Goal: Task Accomplishment & Management: Manage account settings

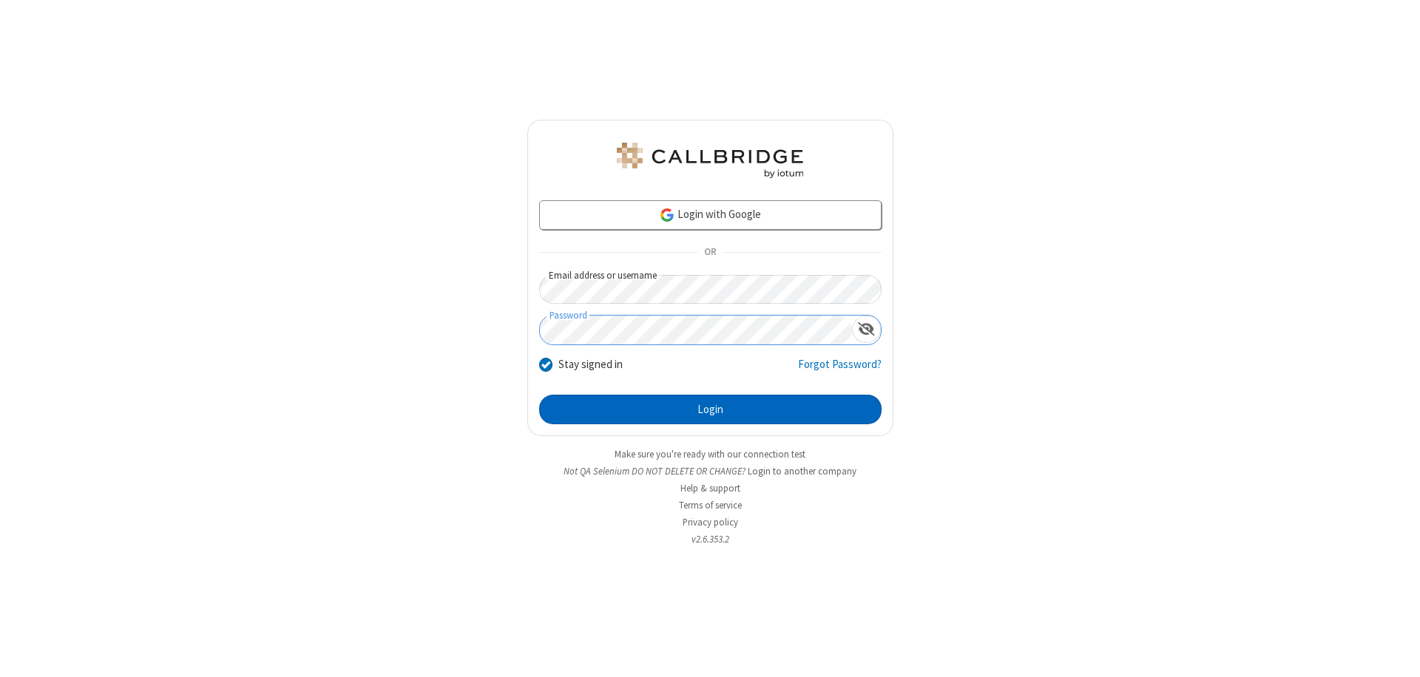
click at [710, 410] on button "Login" at bounding box center [710, 410] width 342 height 30
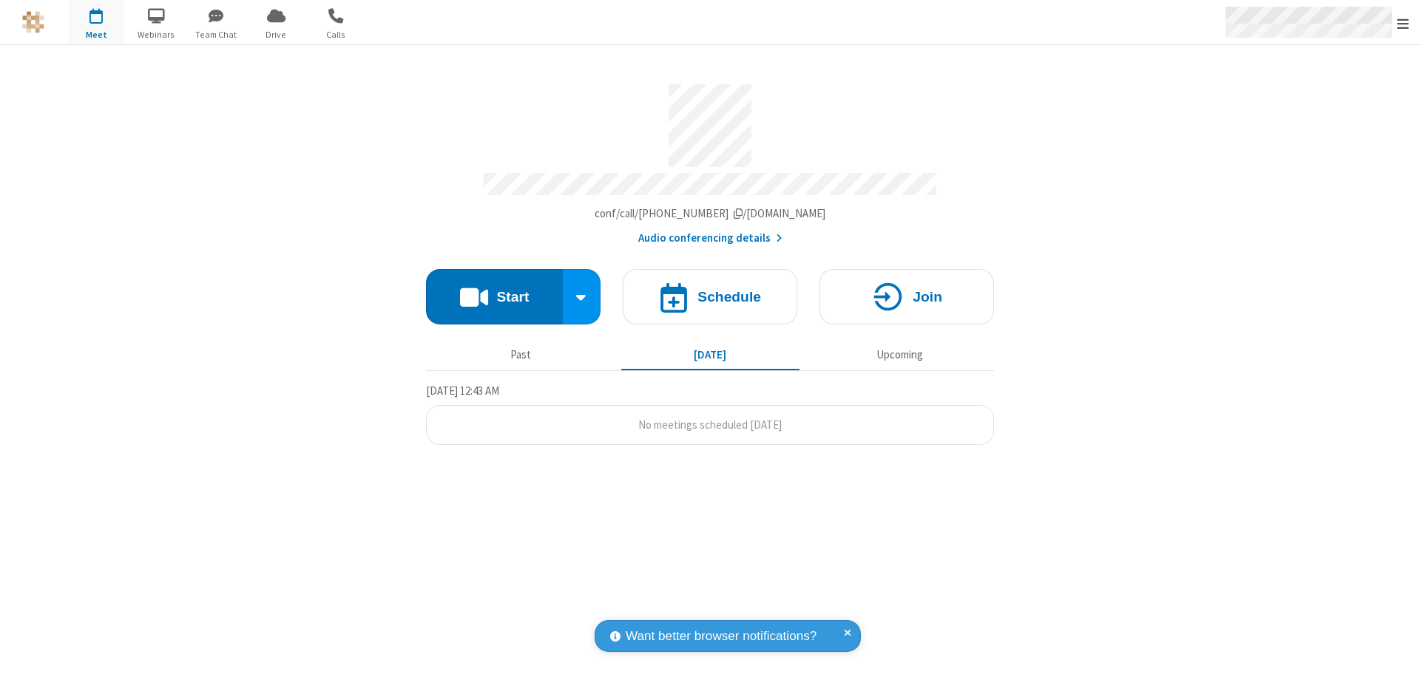
click at [1403, 23] on span "Open menu" at bounding box center [1403, 23] width 12 height 15
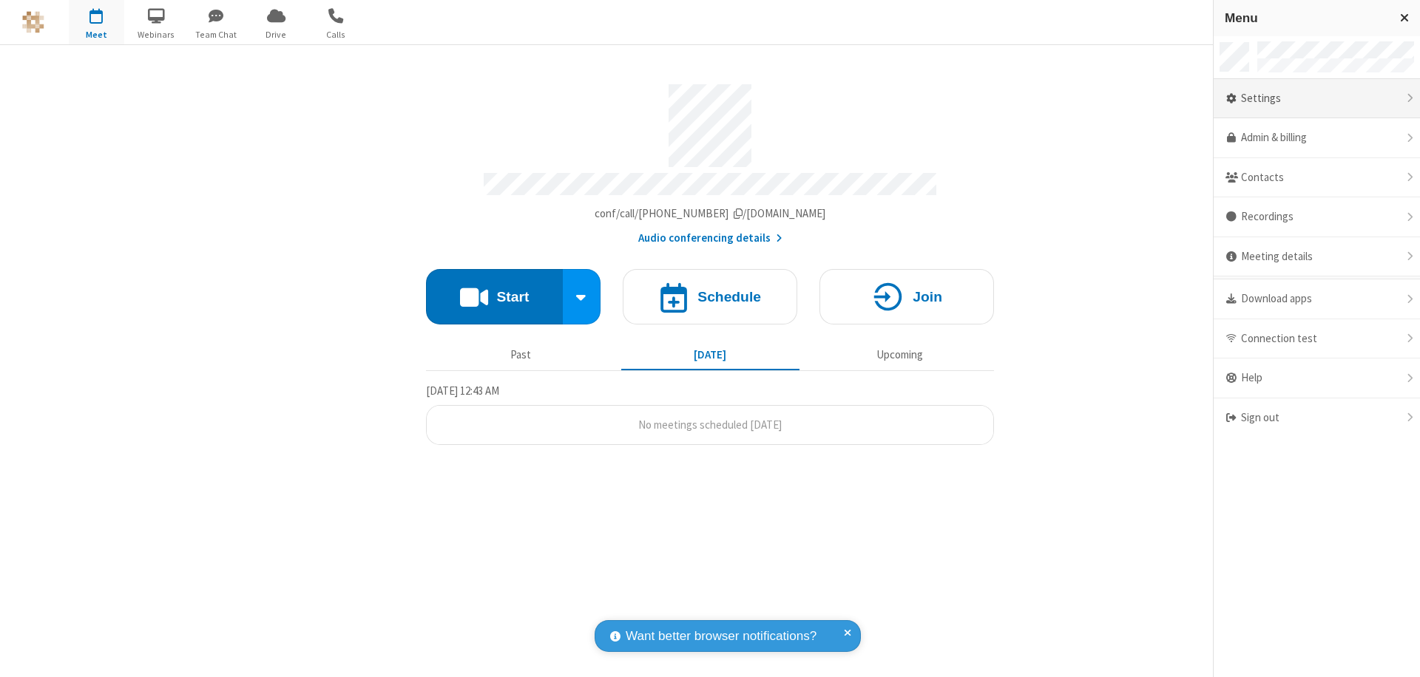
click at [1316, 98] on div "Settings" at bounding box center [1316, 99] width 206 height 40
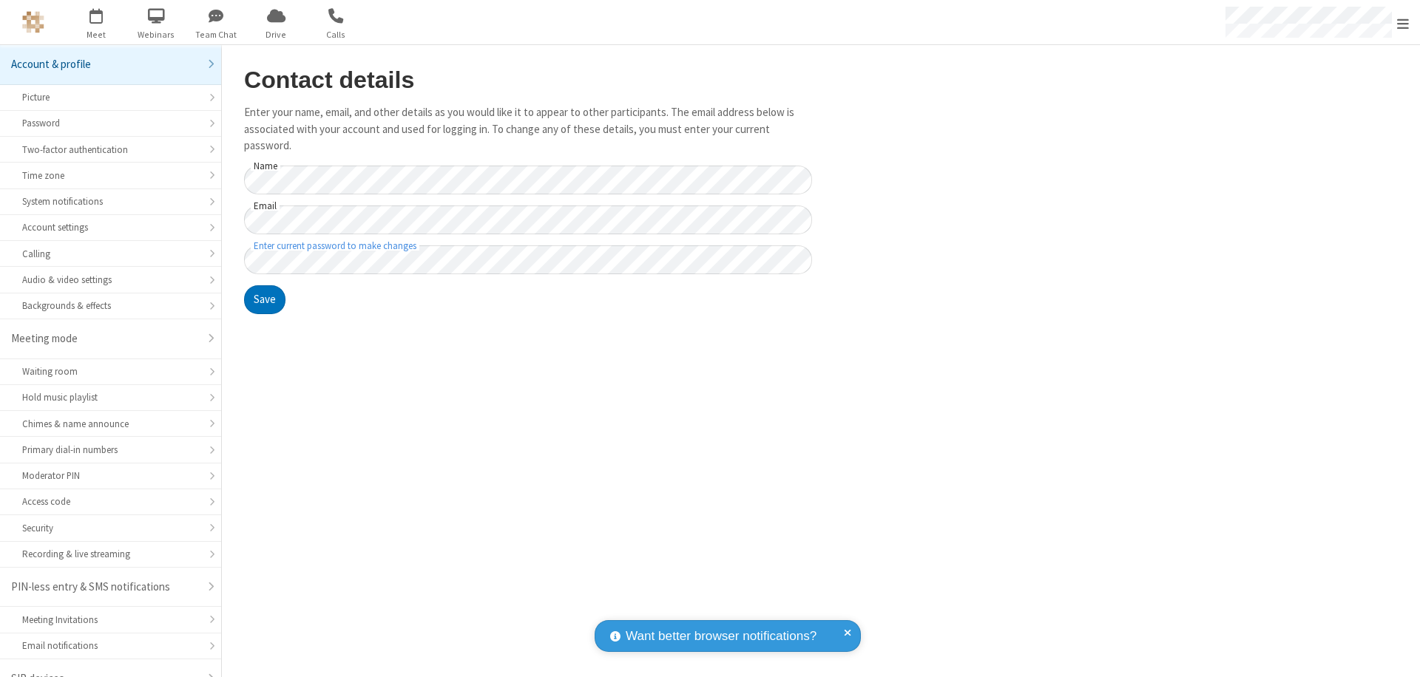
scroll to position [21, 0]
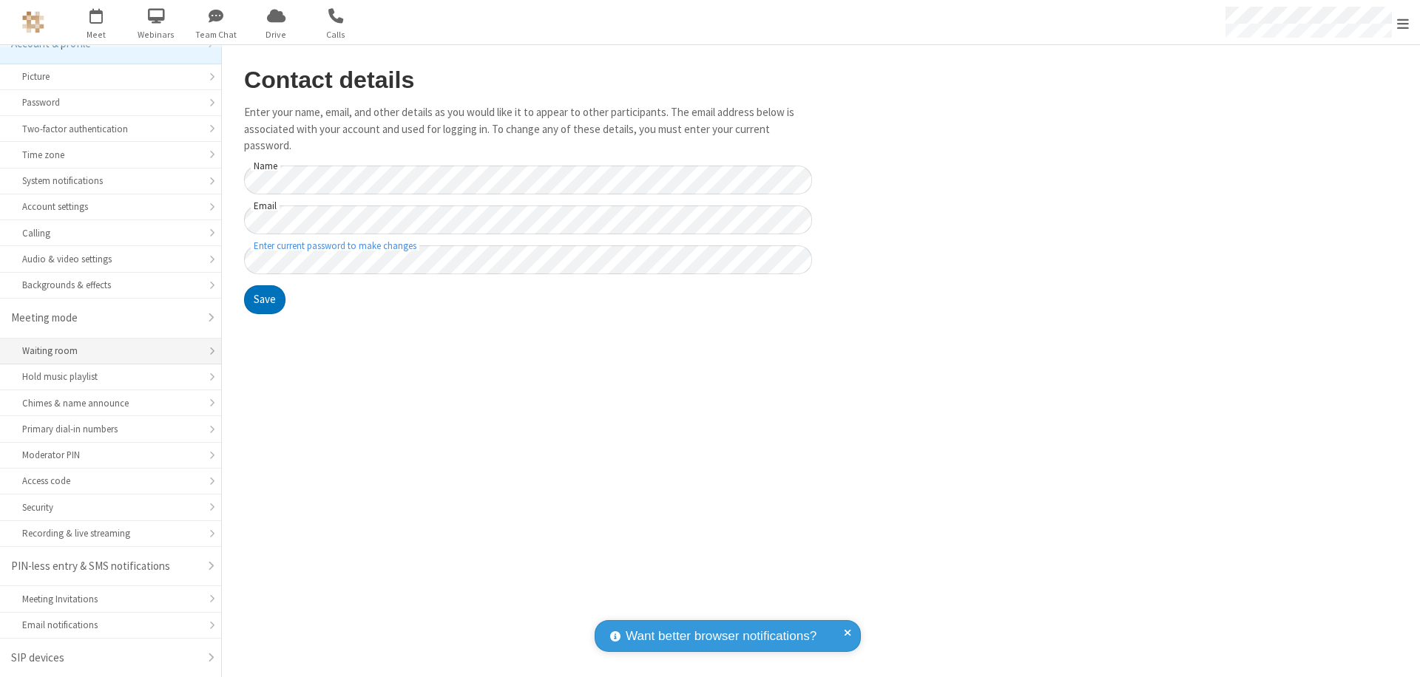
click at [105, 351] on div "Waiting room" at bounding box center [110, 351] width 177 height 14
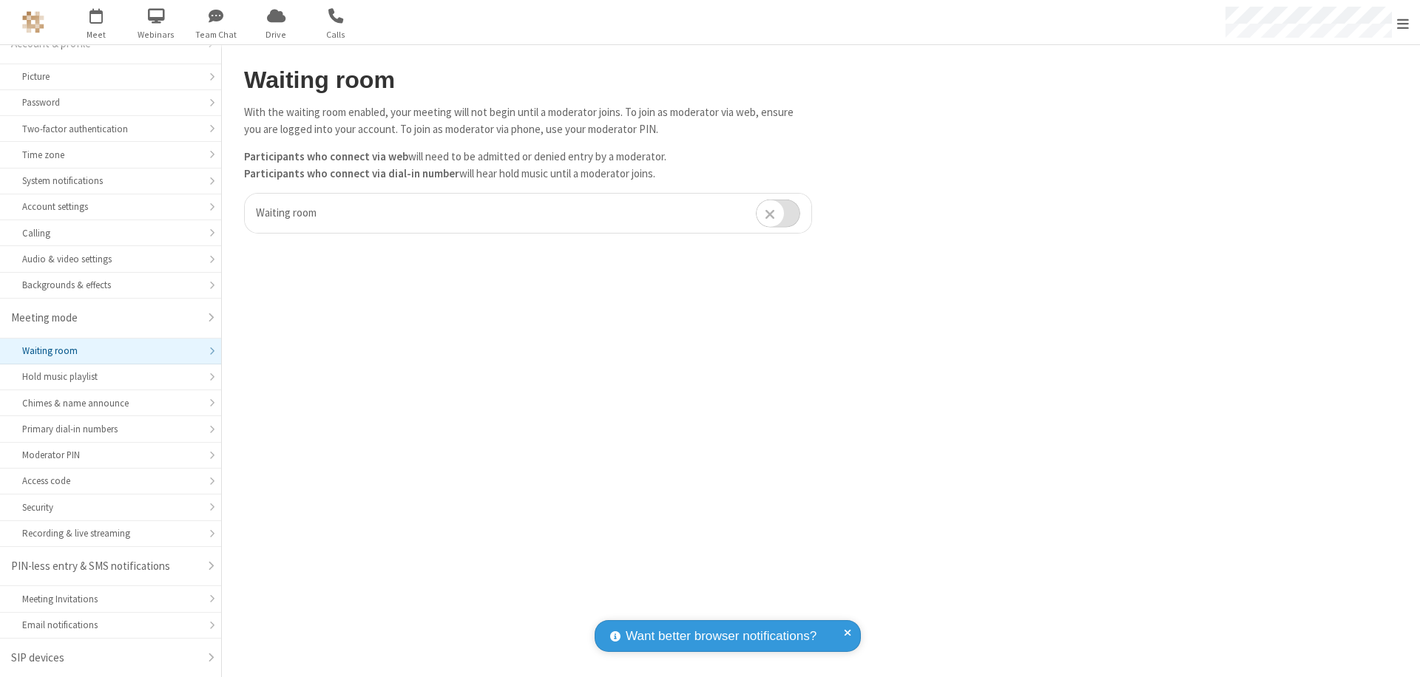
click at [778, 213] on input "checkbox" at bounding box center [778, 213] width 44 height 29
checkbox input "true"
click at [1403, 22] on span "Open menu" at bounding box center [1403, 23] width 12 height 15
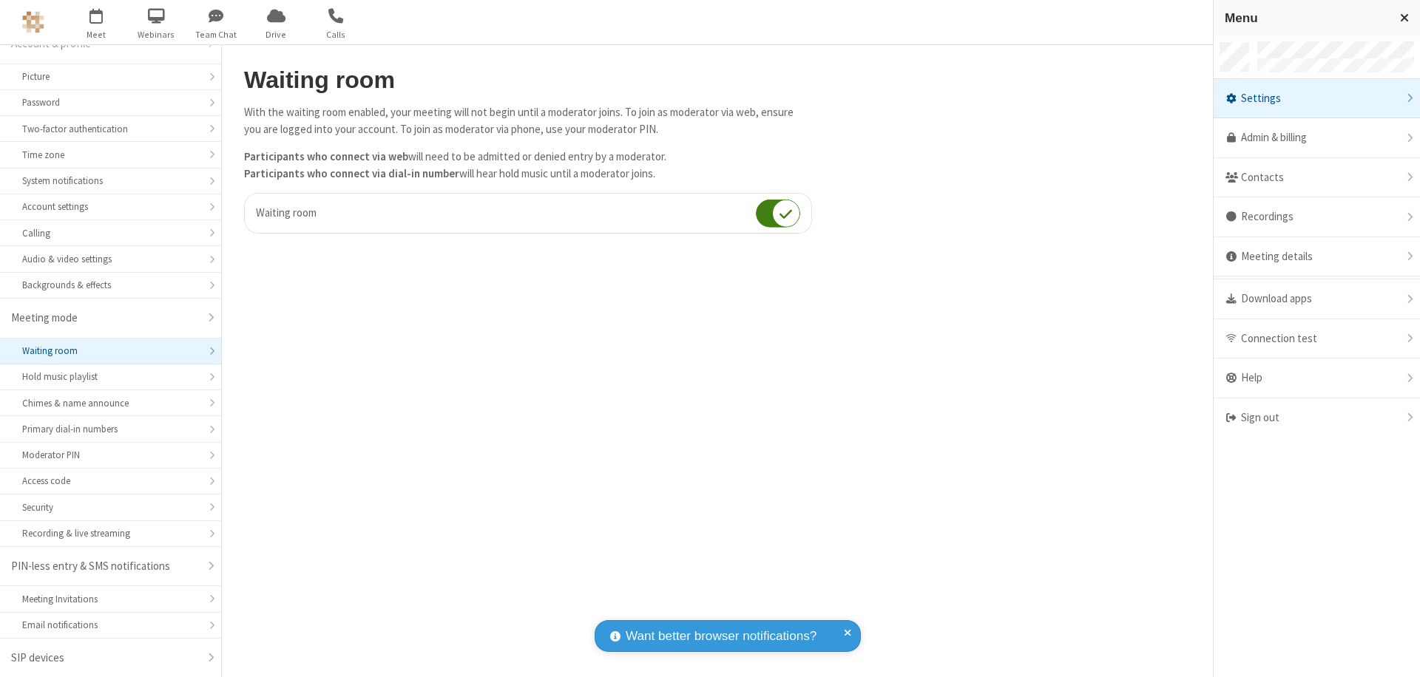
click at [1316, 418] on div "Sign out" at bounding box center [1316, 418] width 206 height 39
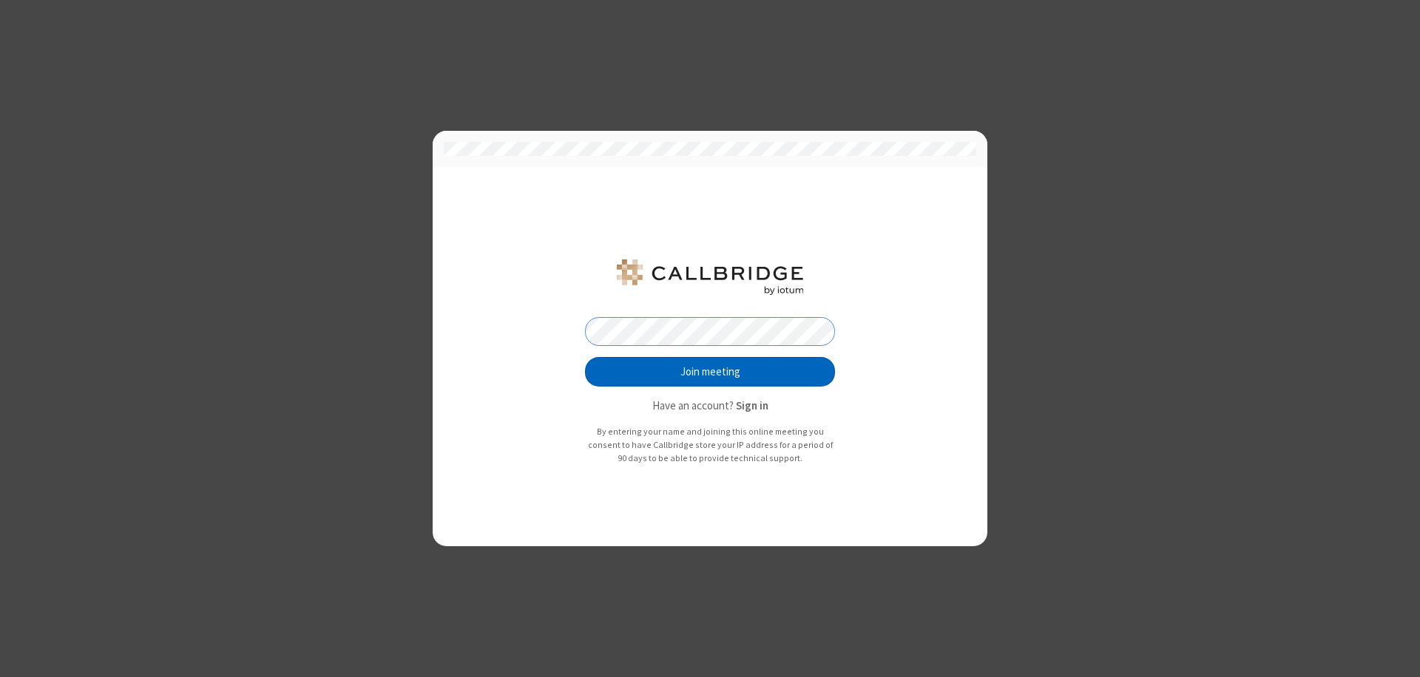
click at [710, 372] on button "Join meeting" at bounding box center [710, 372] width 250 height 30
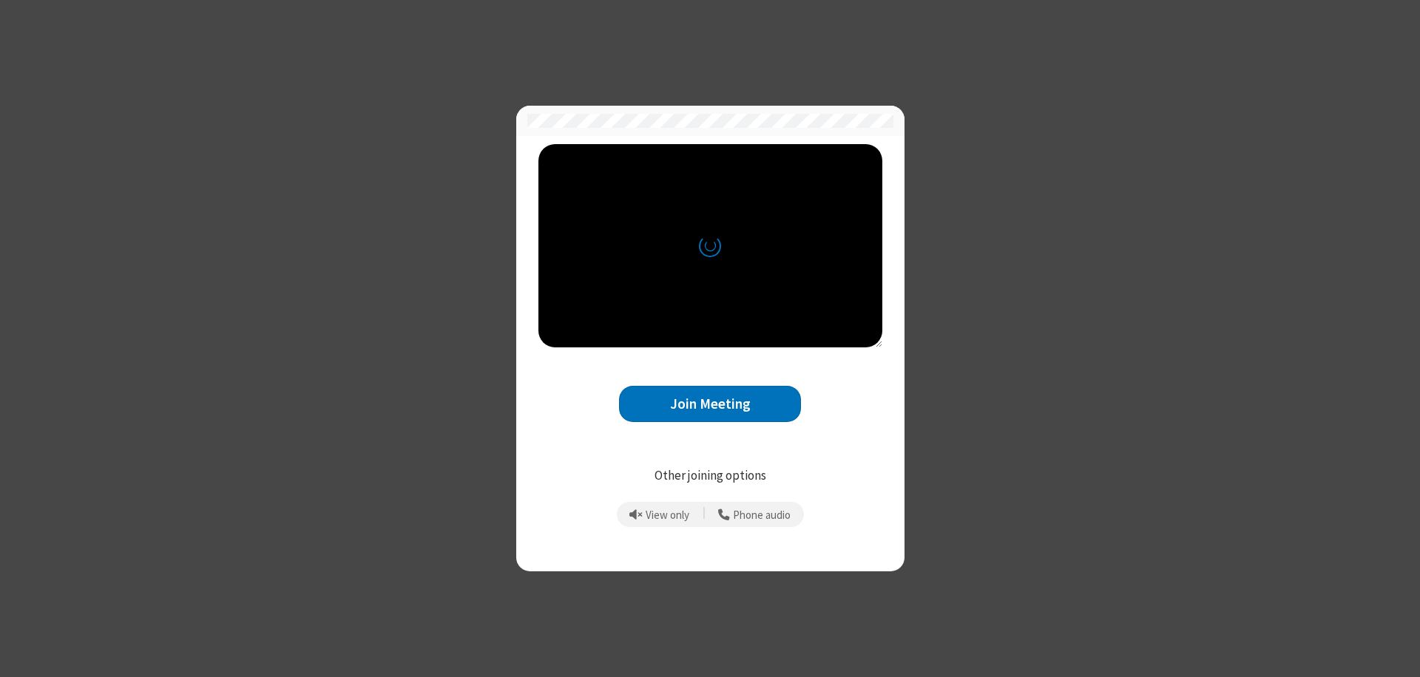
click at [710, 404] on button "Join Meeting" at bounding box center [710, 404] width 182 height 36
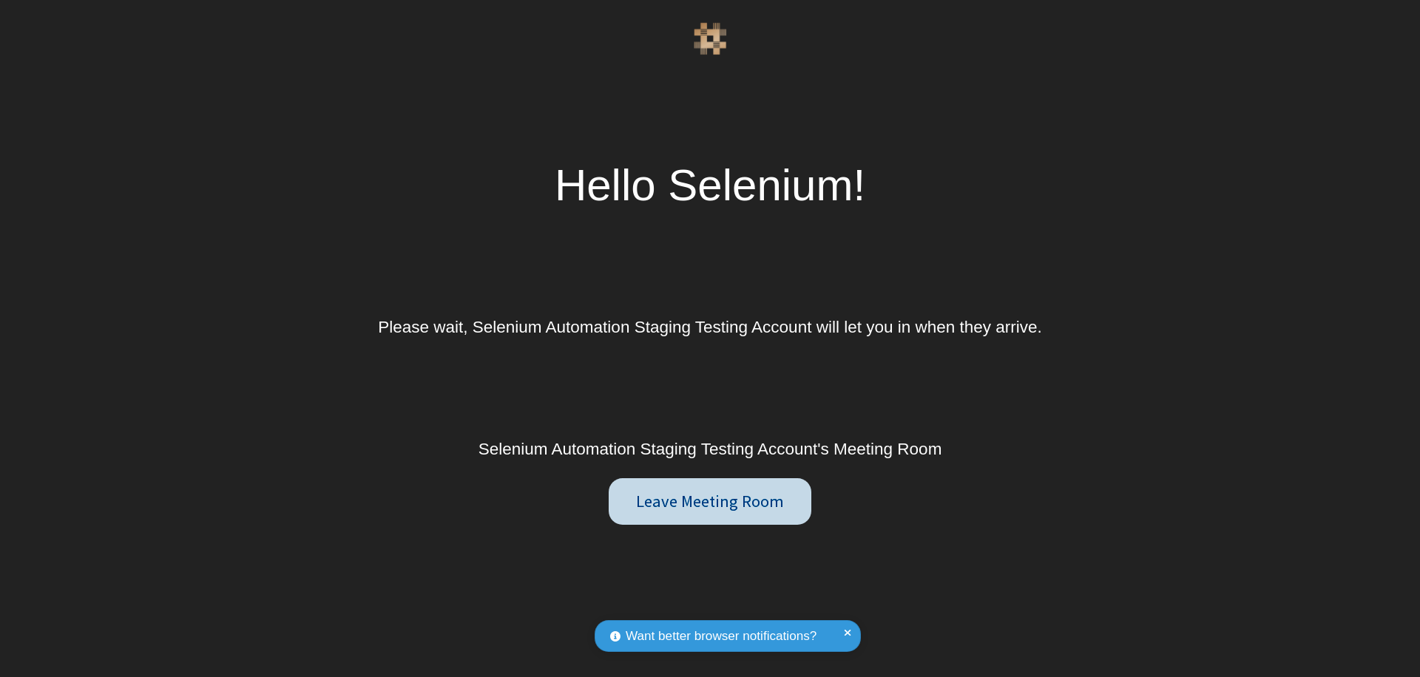
click at [709, 501] on button "Leave Meeting Room" at bounding box center [710, 501] width 202 height 47
